Goal: Find specific page/section: Find specific page/section

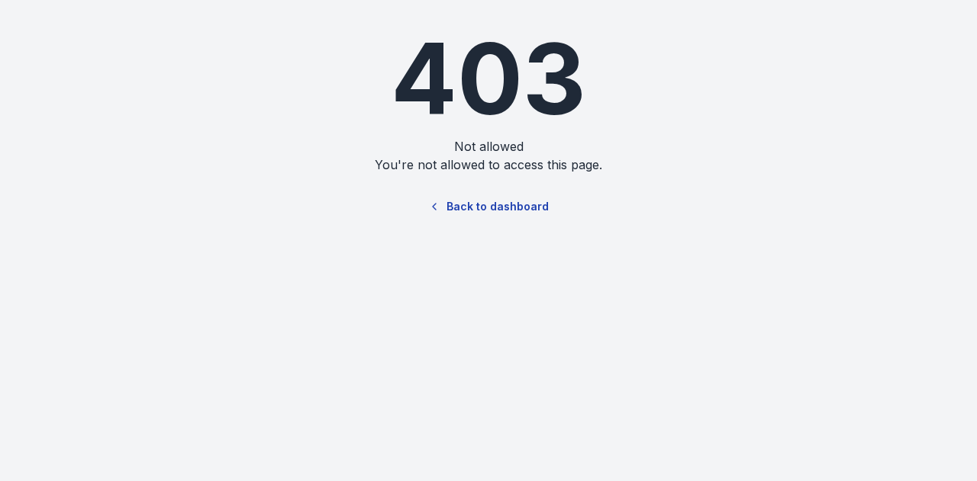
click at [495, 216] on link "Back to dashboard" at bounding box center [488, 206] width 146 height 35
click at [468, 208] on link "Back to dashboard" at bounding box center [488, 206] width 146 height 35
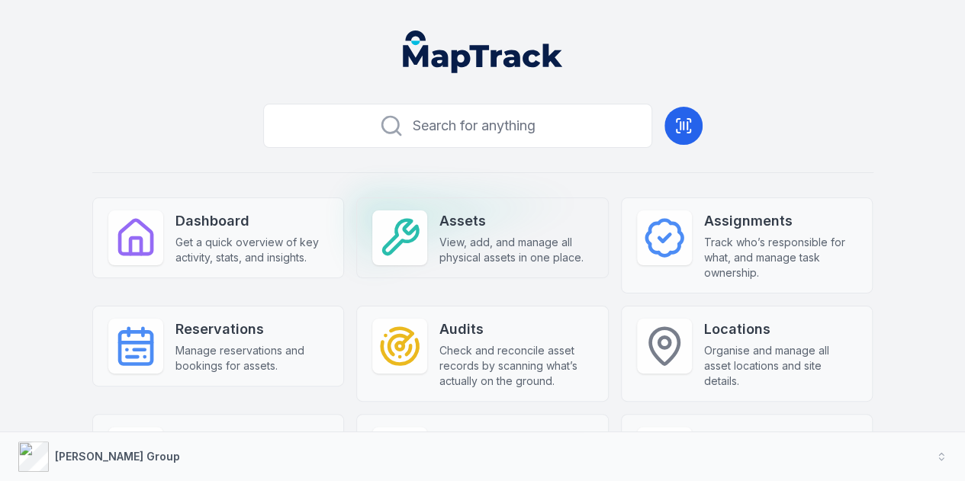
click at [445, 229] on strong "Assets" at bounding box center [515, 221] width 153 height 21
